Goal: Transaction & Acquisition: Purchase product/service

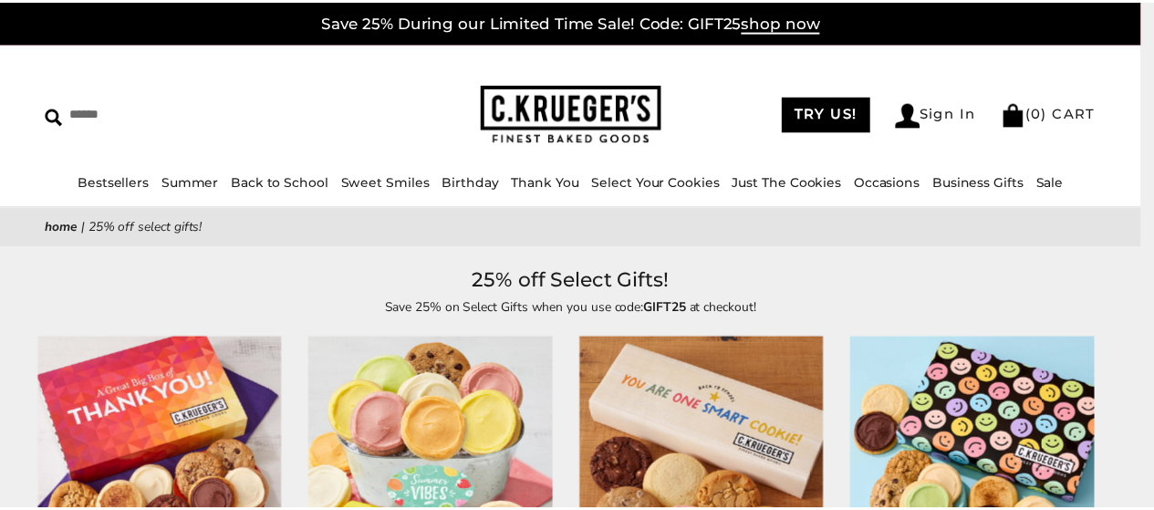
scroll to position [274, 0]
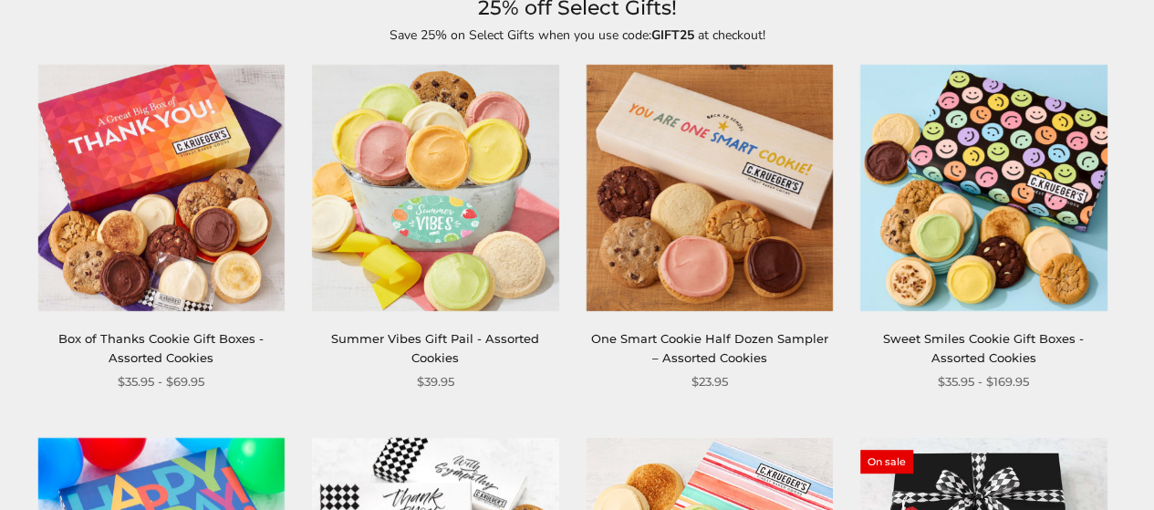
click at [673, 205] on img at bounding box center [710, 188] width 246 height 246
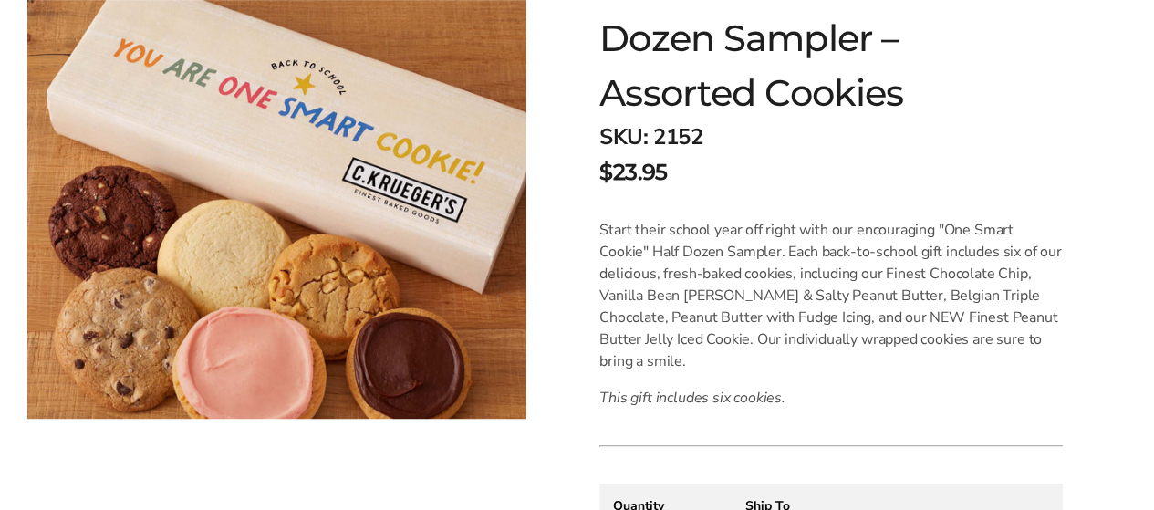
scroll to position [456, 0]
